Goal: Complete application form

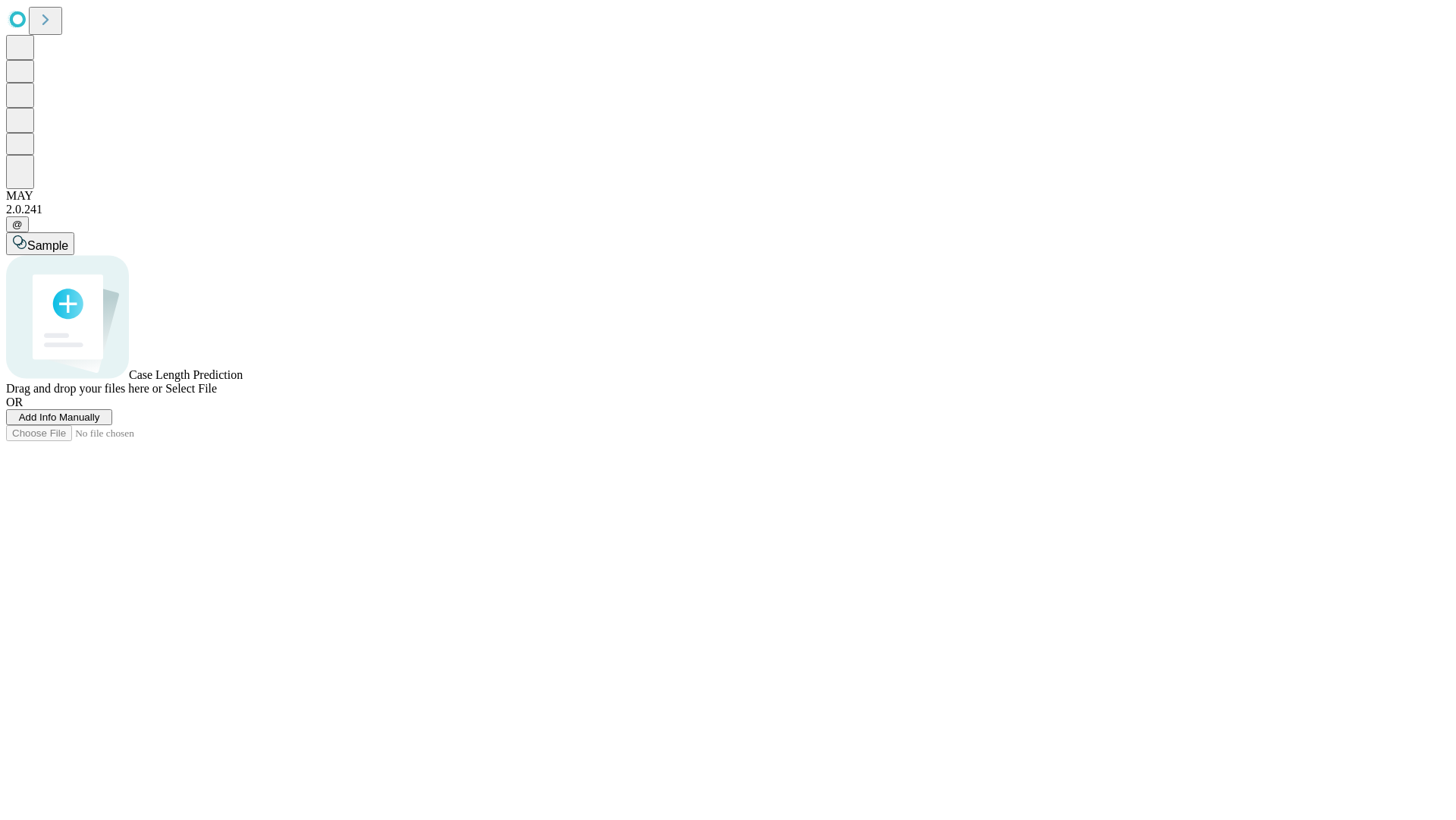
click at [100, 423] on span "Add Info Manually" at bounding box center [59, 417] width 81 height 11
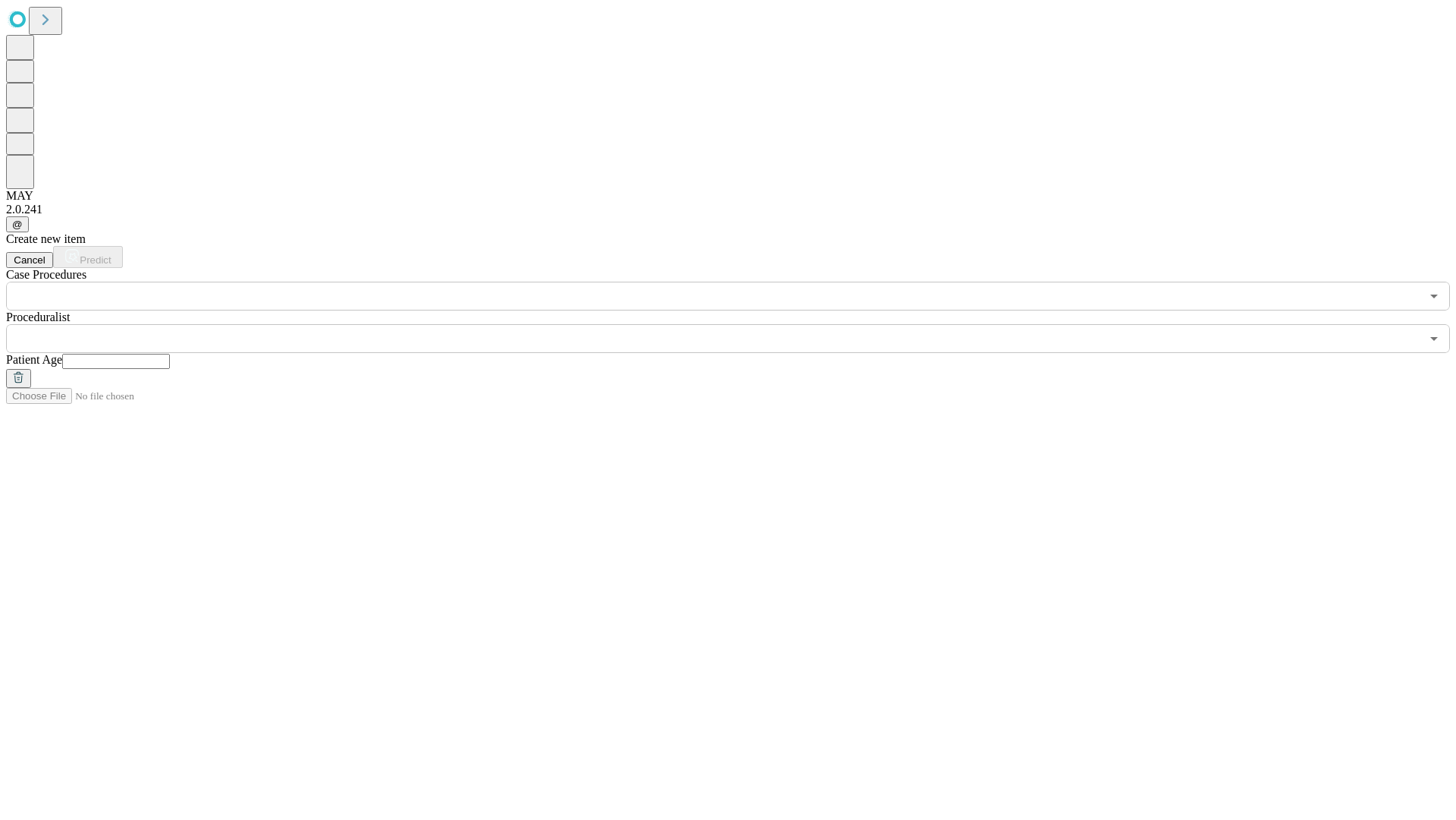
click at [170, 353] on input "text" at bounding box center [116, 361] width 108 height 15
type input "**"
click at [739, 324] on input "text" at bounding box center [714, 338] width 1415 height 29
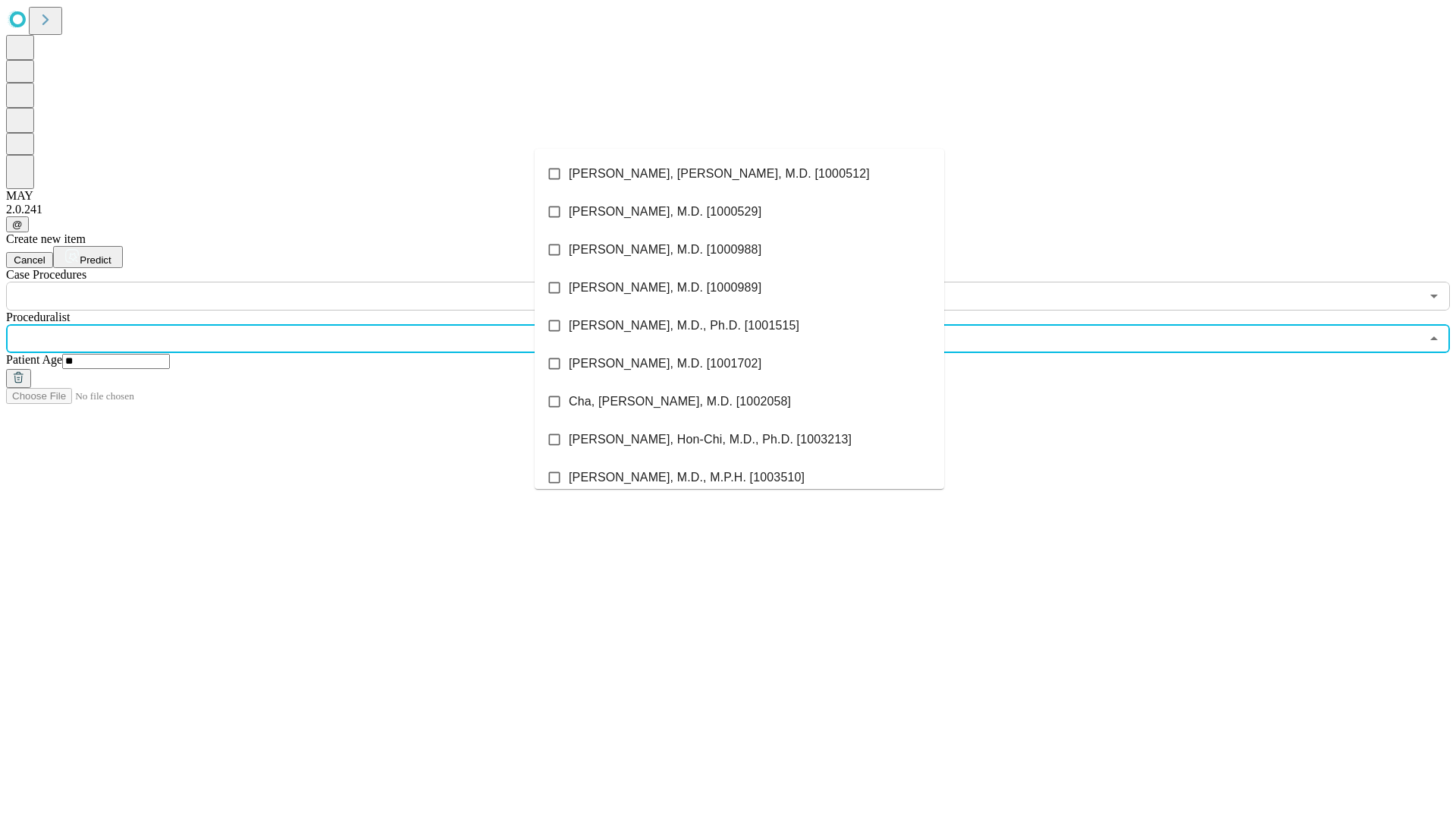
click at [740, 174] on li "[PERSON_NAME], [PERSON_NAME], M.D. [1000512]" at bounding box center [740, 174] width 410 height 38
click at [319, 282] on input "text" at bounding box center [714, 296] width 1415 height 29
